Goal: Check status: Check status

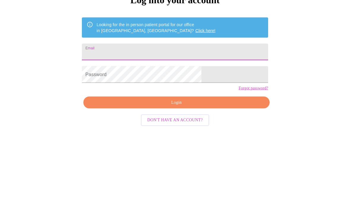
type input "[EMAIL_ADDRESS][DOMAIN_NAME]"
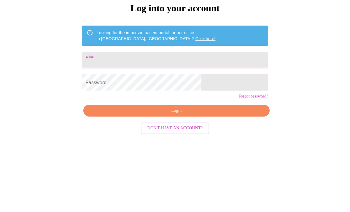
type input "[EMAIL_ADDRESS][DOMAIN_NAME]"
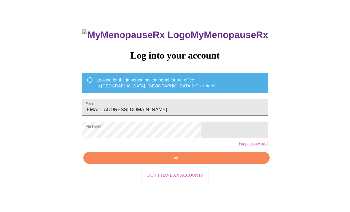
click at [225, 161] on span "Login" at bounding box center [176, 157] width 173 height 7
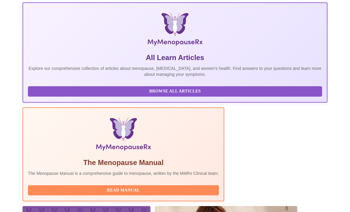
scroll to position [144, 0]
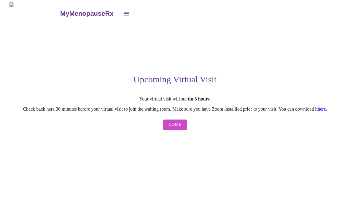
click at [180, 127] on span "Home" at bounding box center [175, 124] width 13 height 7
